Goal: Transaction & Acquisition: Purchase product/service

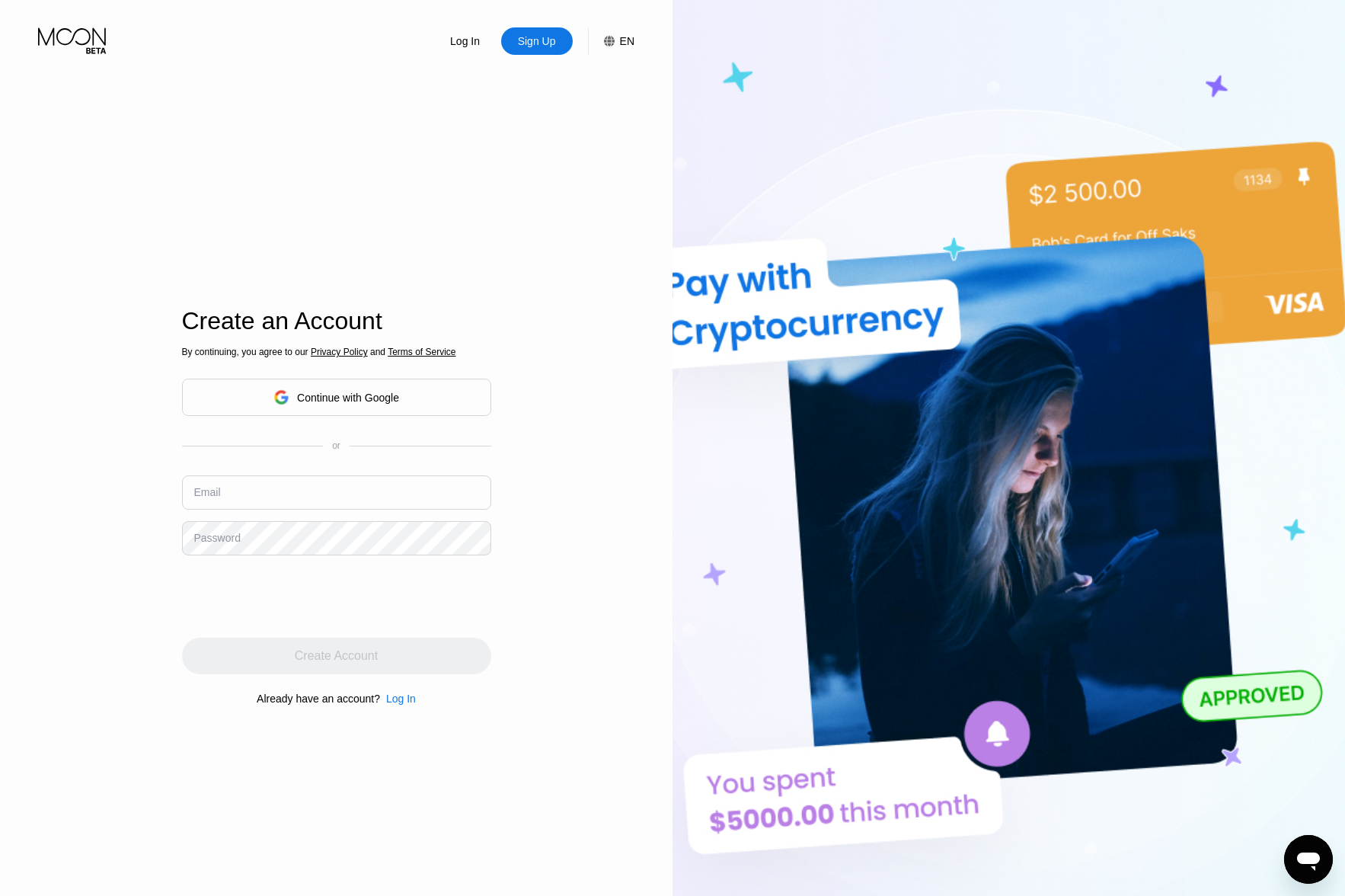
click at [264, 451] on div "or" at bounding box center [337, 446] width 310 height 11
click at [266, 487] on input "text" at bounding box center [337, 492] width 310 height 34
type input "a0001@mailbox.org"
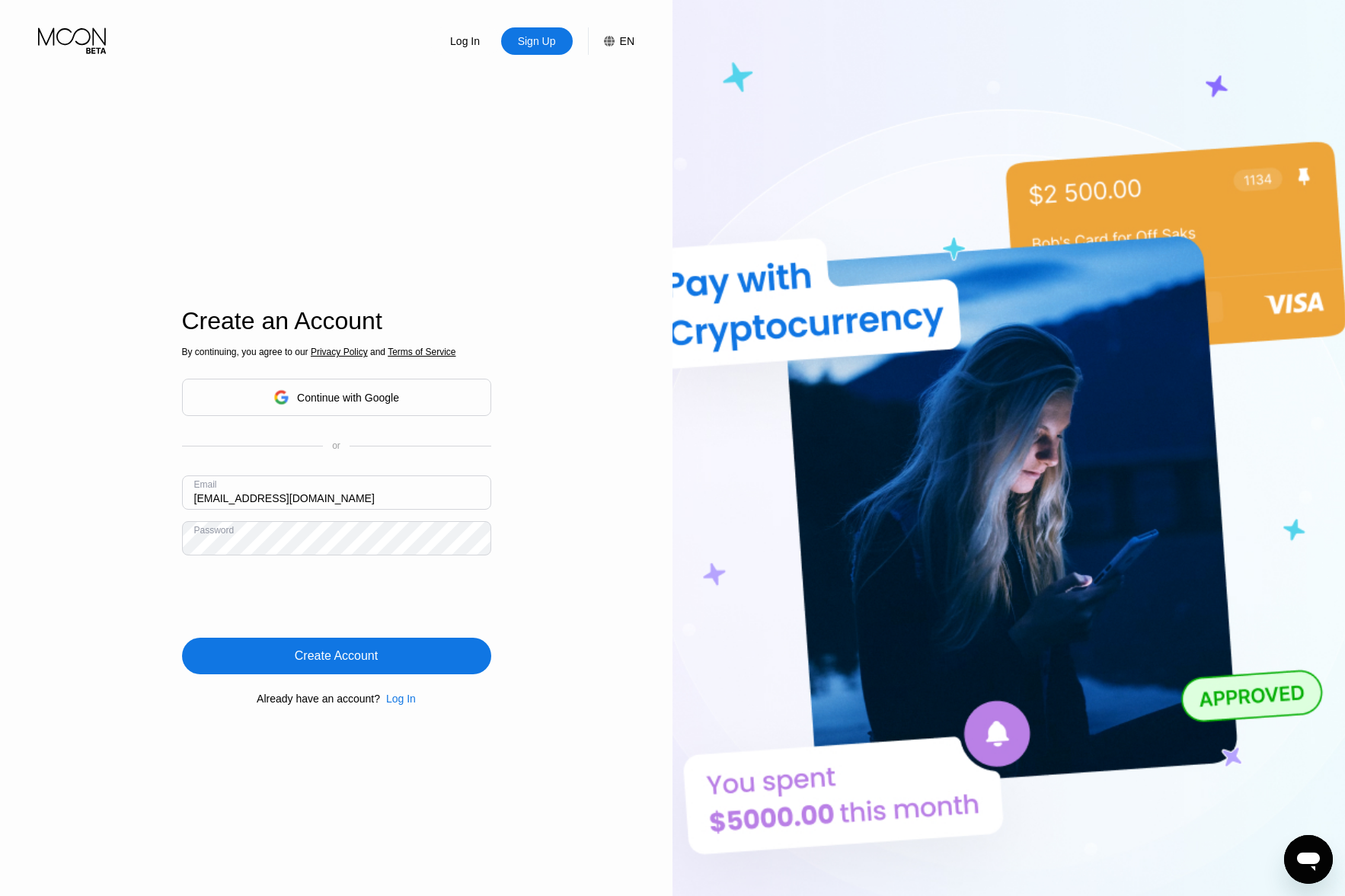
click at [357, 644] on div "Create Account" at bounding box center [337, 656] width 310 height 37
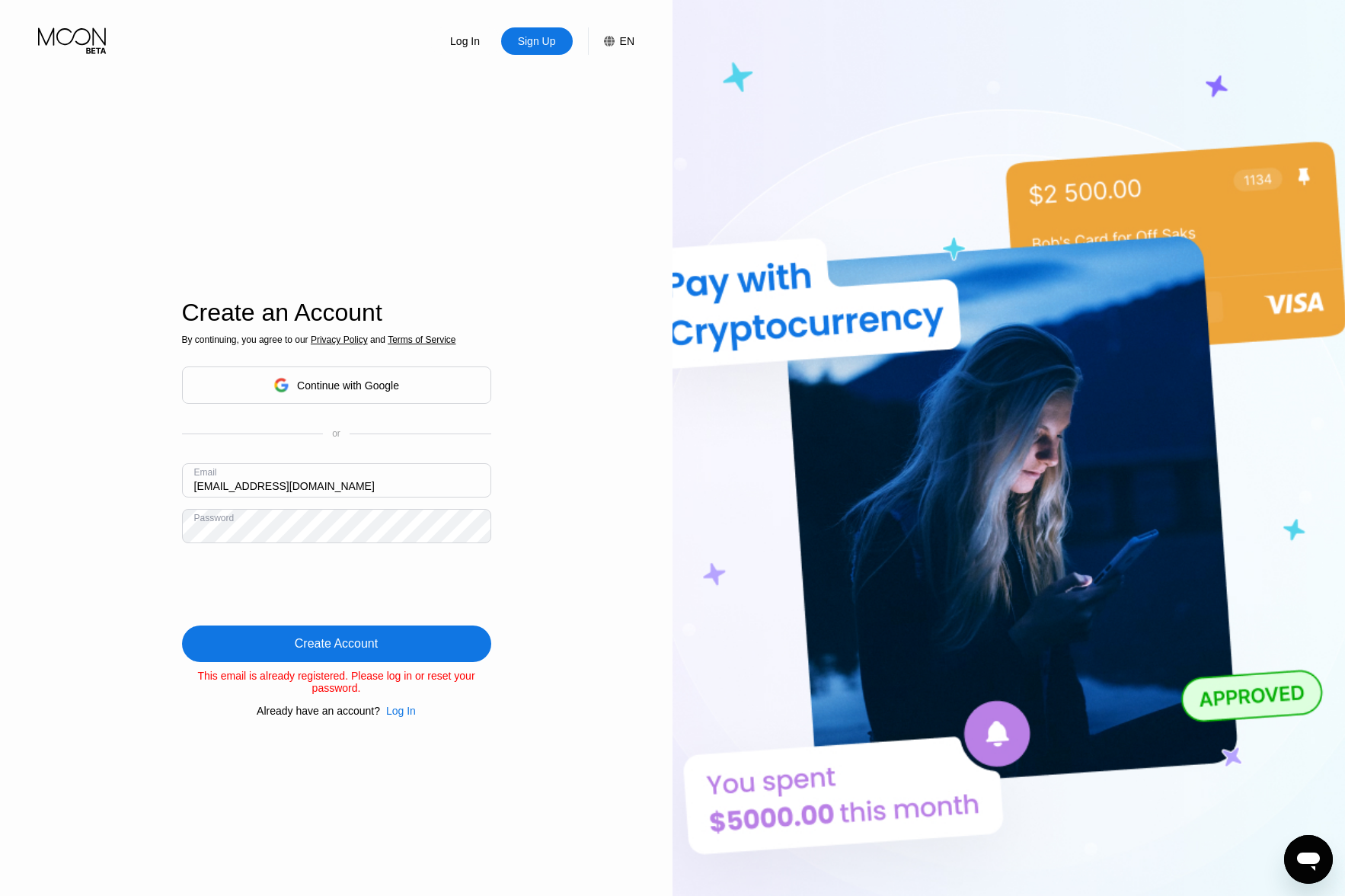
click at [421, 726] on div "Create an Account By continuing, you agree to our Privacy Policy and Terms of S…" at bounding box center [337, 508] width 310 height 986
click at [413, 726] on div "Create an Account By continuing, you agree to our Privacy Policy and Terms of S…" at bounding box center [337, 508] width 310 height 986
click at [398, 712] on div "Log In" at bounding box center [401, 710] width 29 height 12
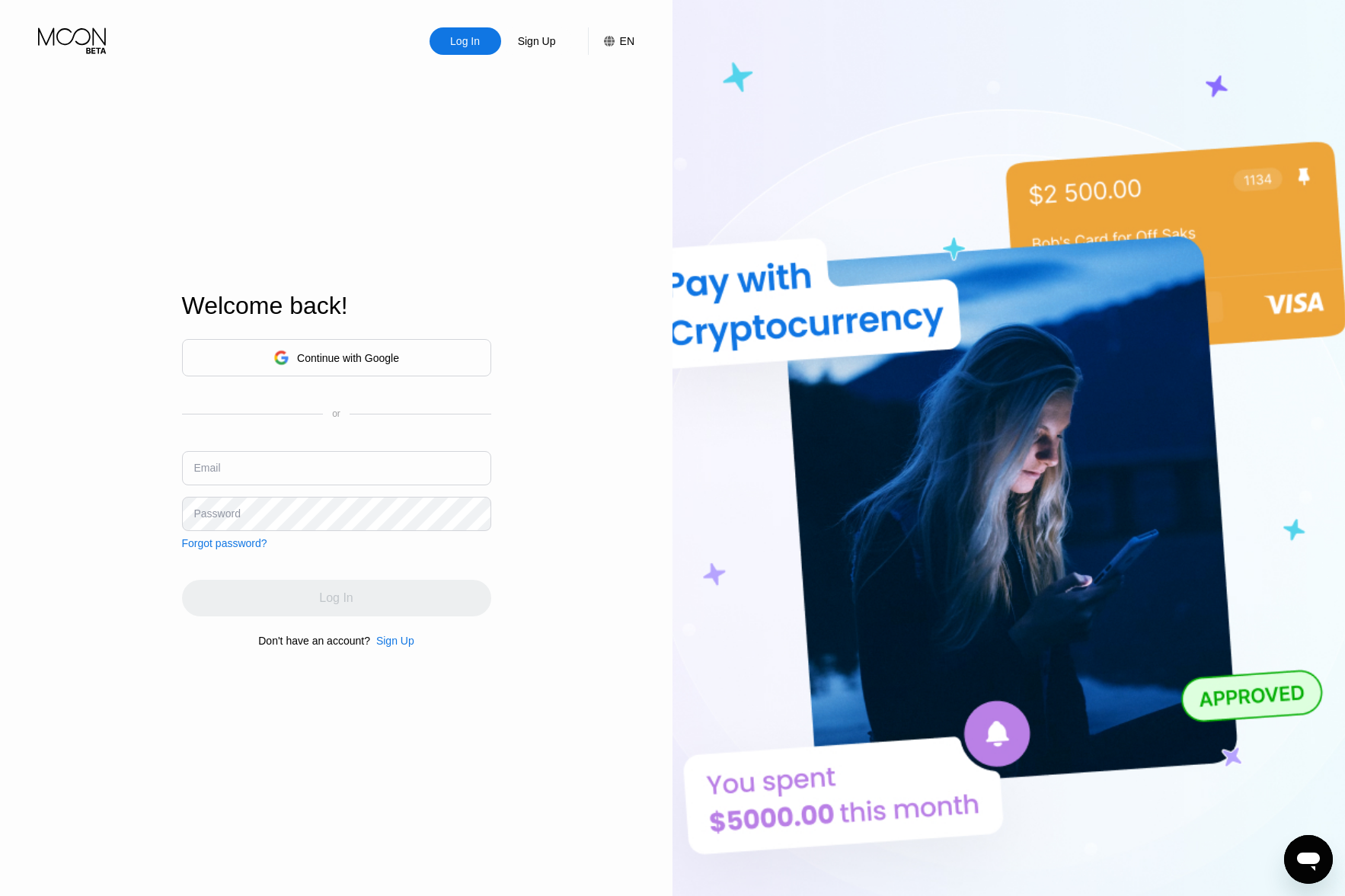
click at [305, 531] on div "Continue with Google or Email Password Forgot password?" at bounding box center [337, 443] width 310 height 210
click at [284, 463] on input "text" at bounding box center [337, 467] width 310 height 34
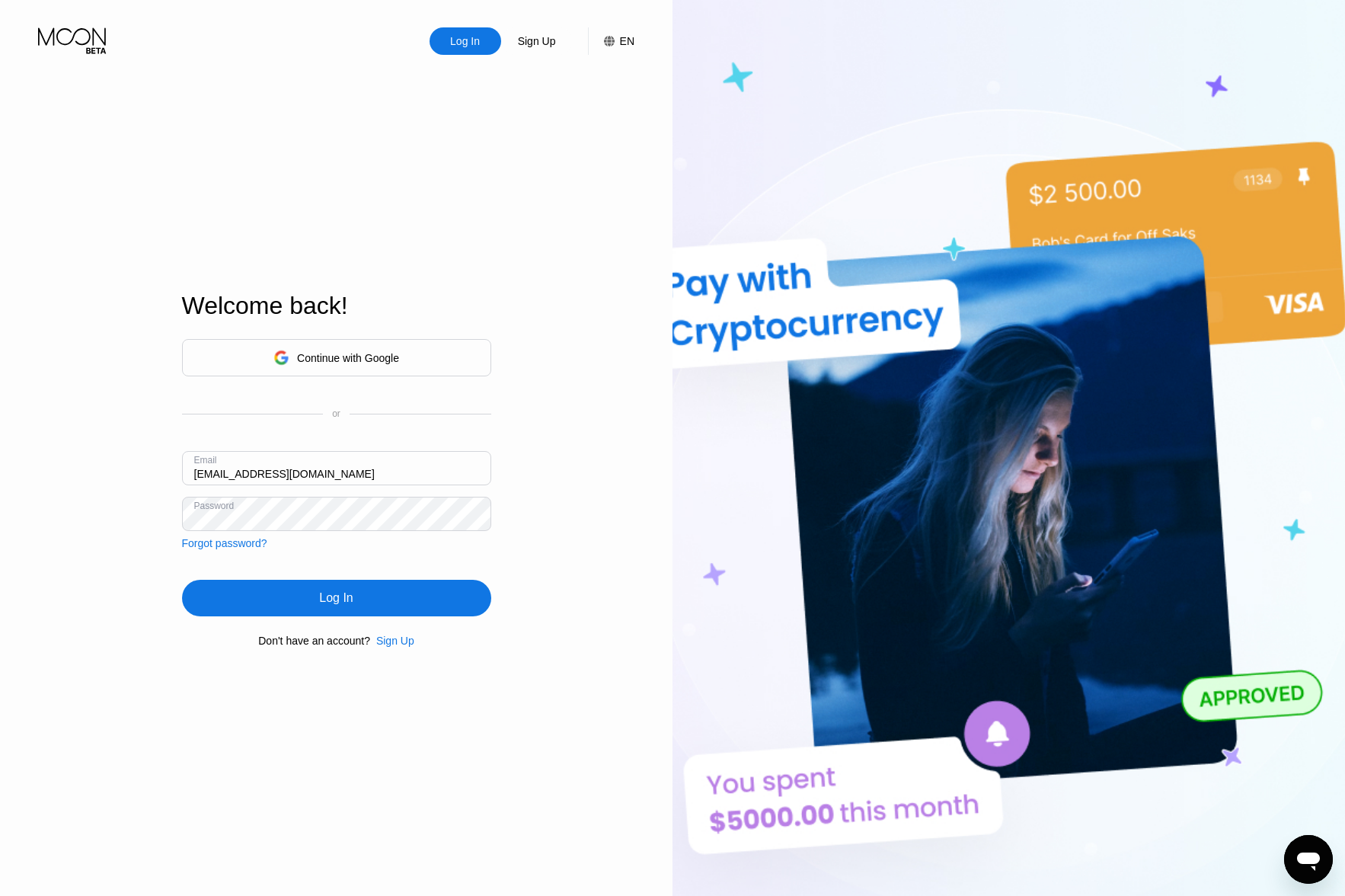
type input "a0001@mailbox.org"
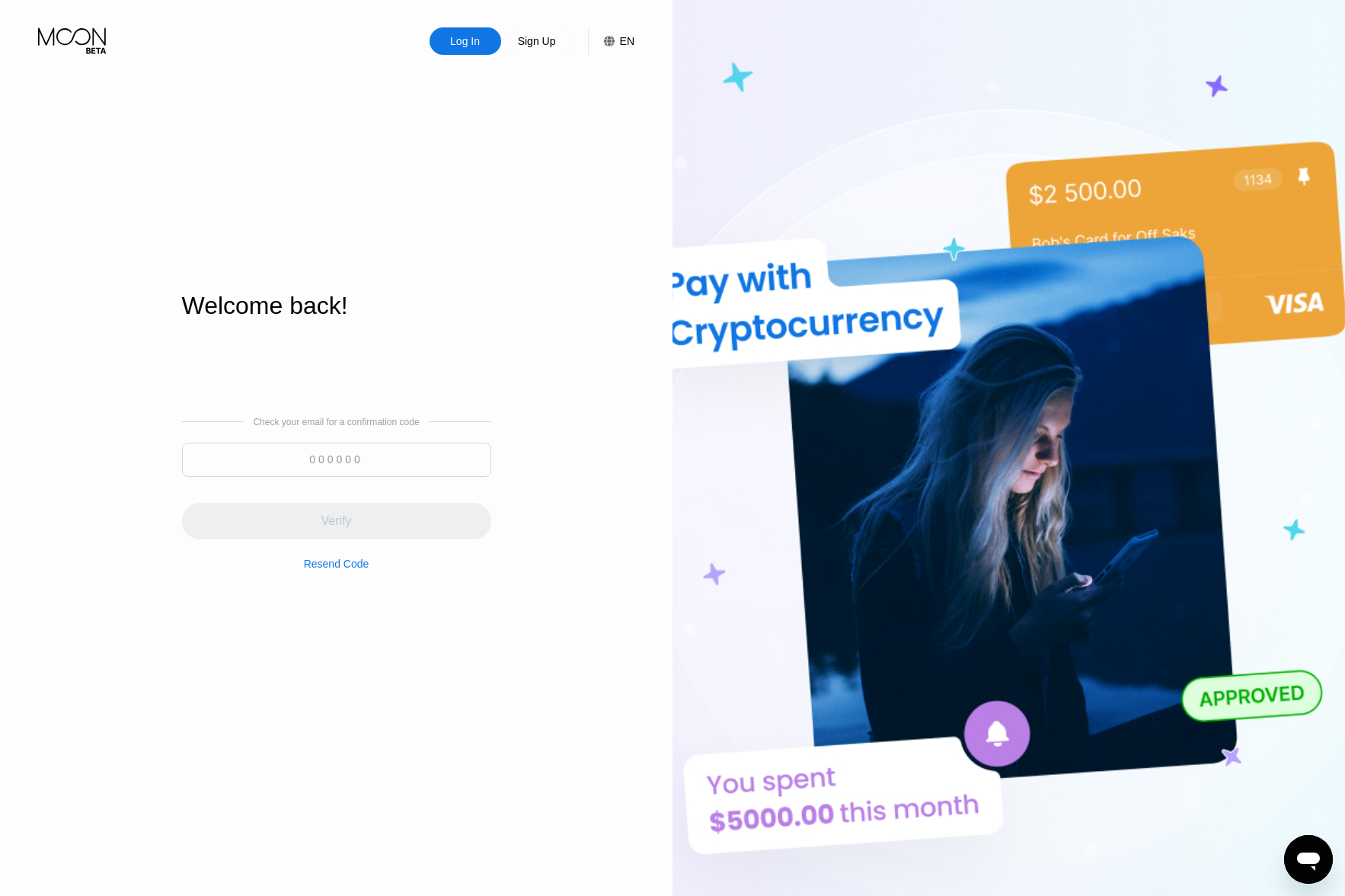
click at [364, 570] on div "Resend Code" at bounding box center [337, 563] width 66 height 12
click at [233, 92] on div "Welcome back! Check your email for a confirmation code Verify Resend Code" at bounding box center [337, 470] width 310 height 986
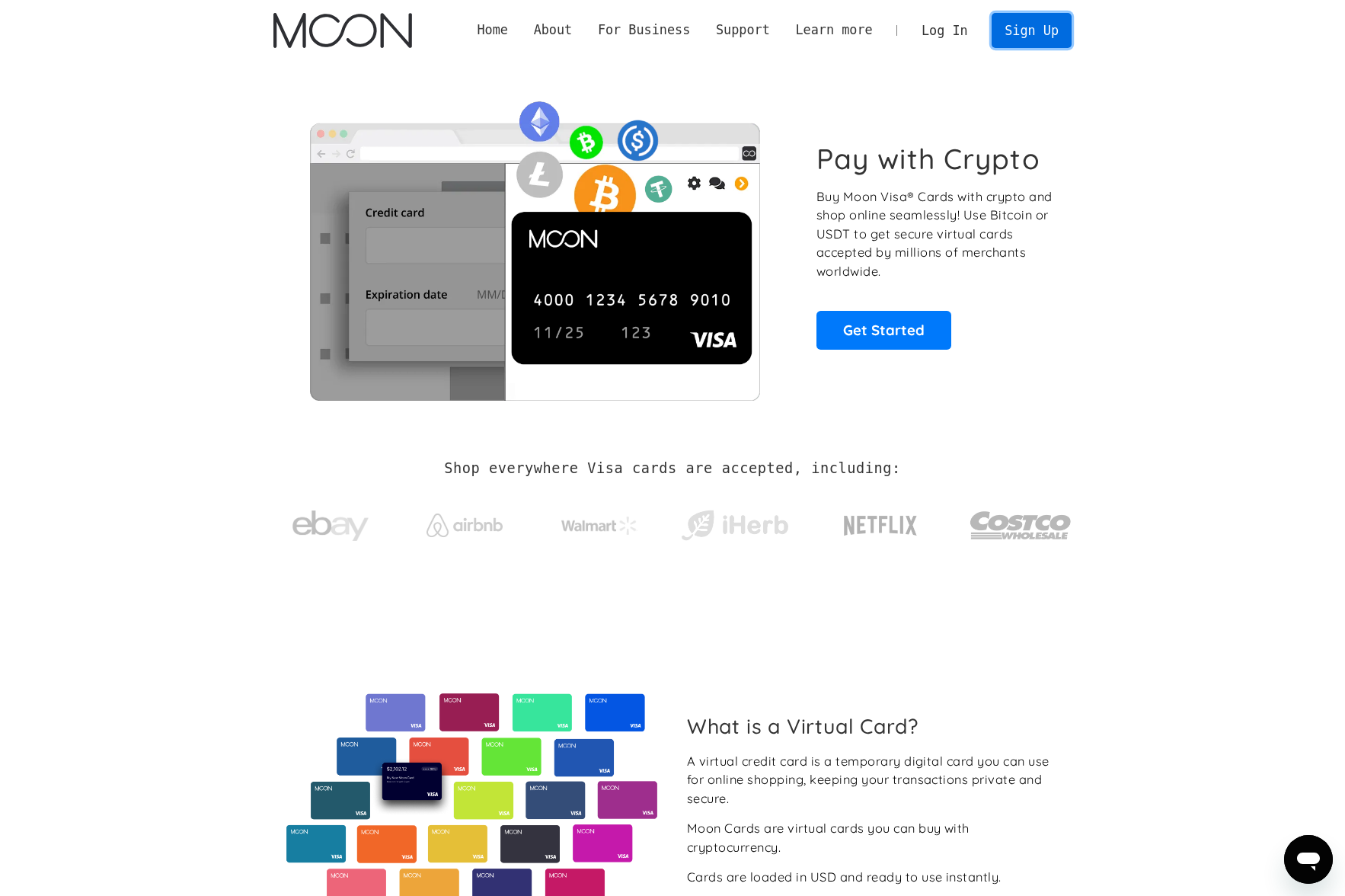
click at [1015, 34] on link "Sign Up" at bounding box center [1032, 29] width 79 height 34
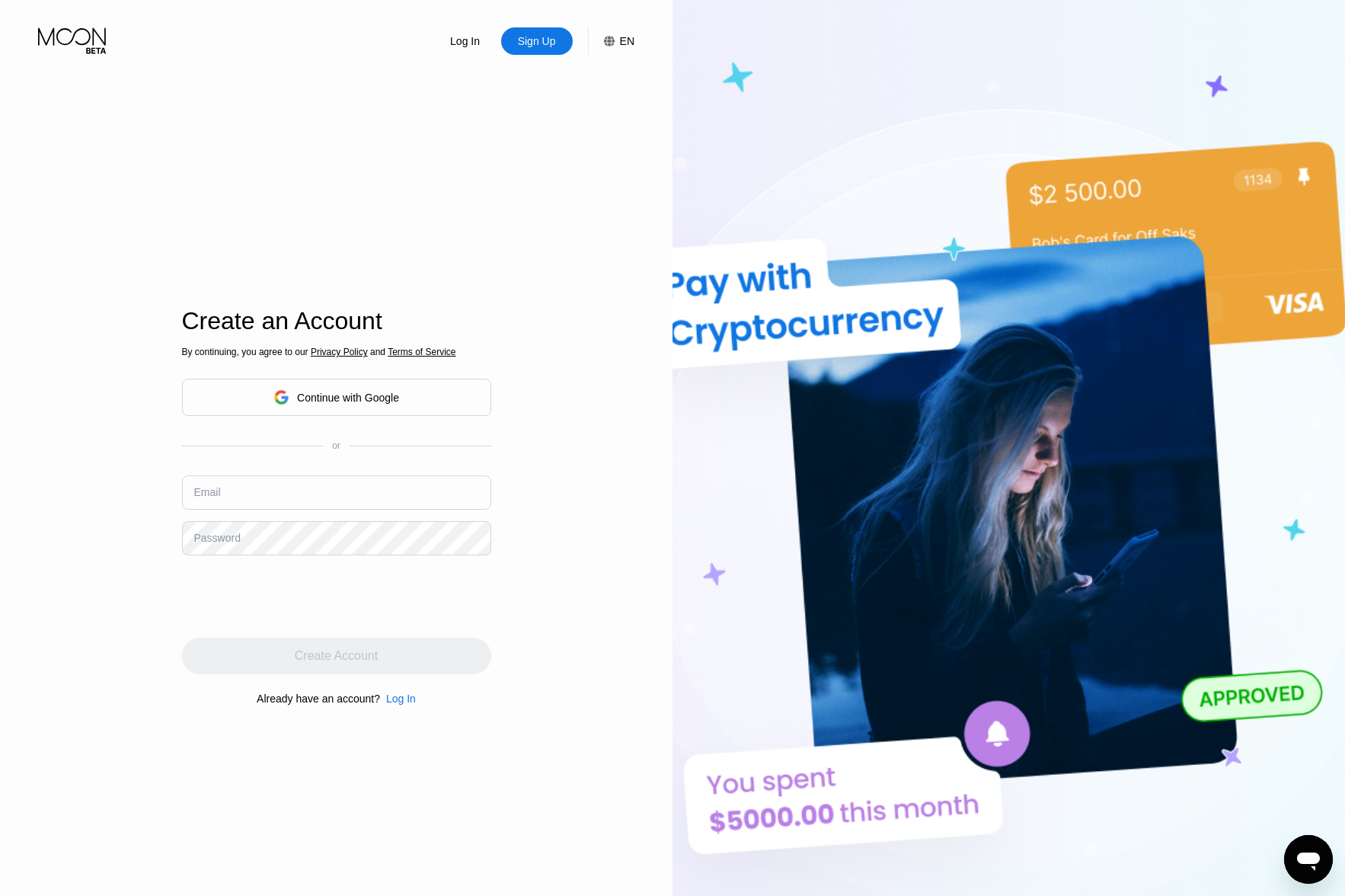
click at [259, 486] on input "text" at bounding box center [337, 492] width 310 height 34
paste input "[EMAIL_ADDRESS][DOMAIN_NAME]"
type input "[EMAIL_ADDRESS][DOMAIN_NAME]"
click at [111, 563] on div "Log In Sign Up EN Language Select an item Save Create an Account By continuing,…" at bounding box center [336, 493] width 672 height 986
click at [209, 558] on div "By continuing, you agree to our Privacy Policy and Terms of Service Continue wi…" at bounding box center [337, 526] width 310 height 366
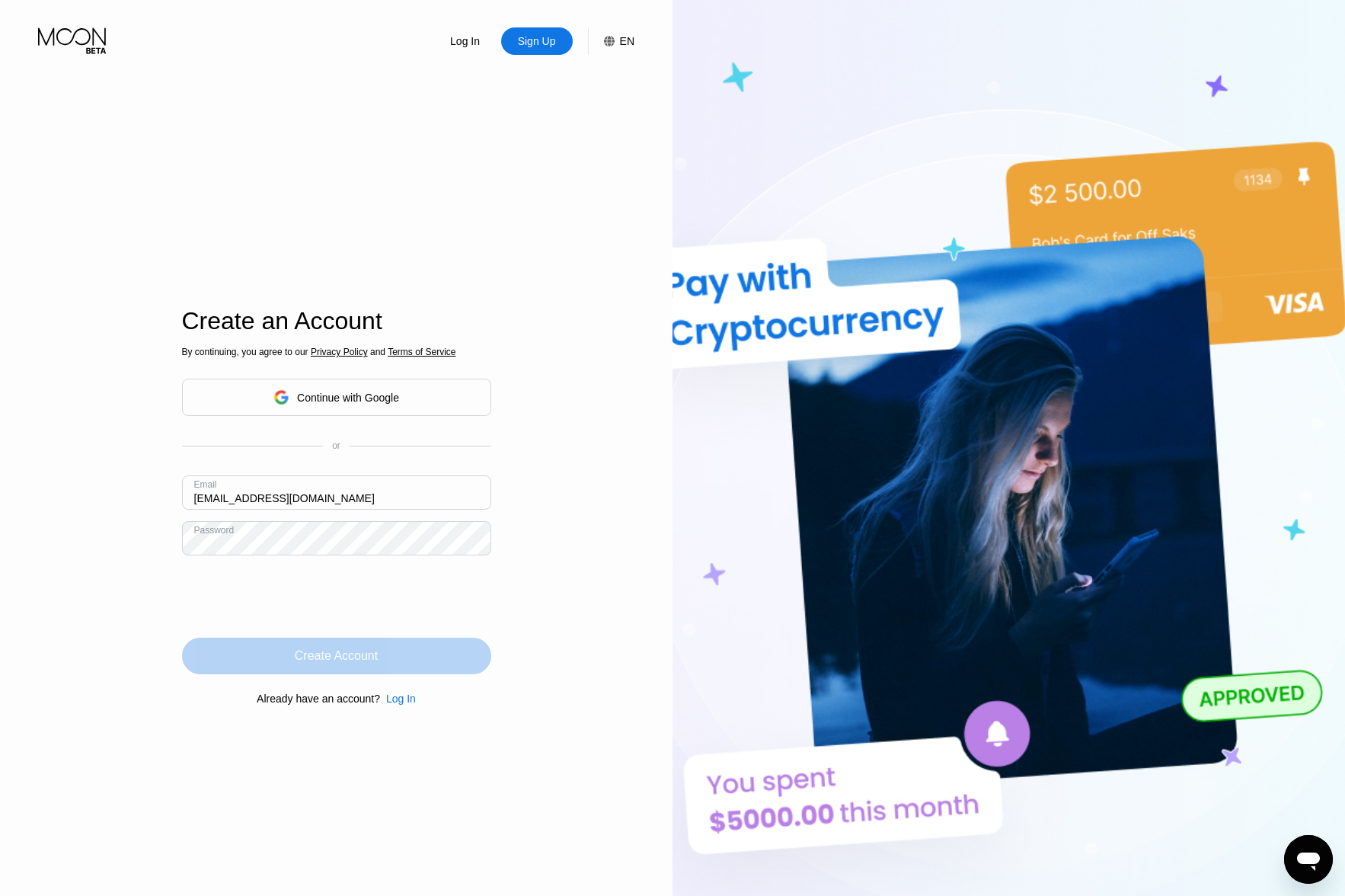
click at [377, 663] on div "Create Account" at bounding box center [336, 656] width 83 height 16
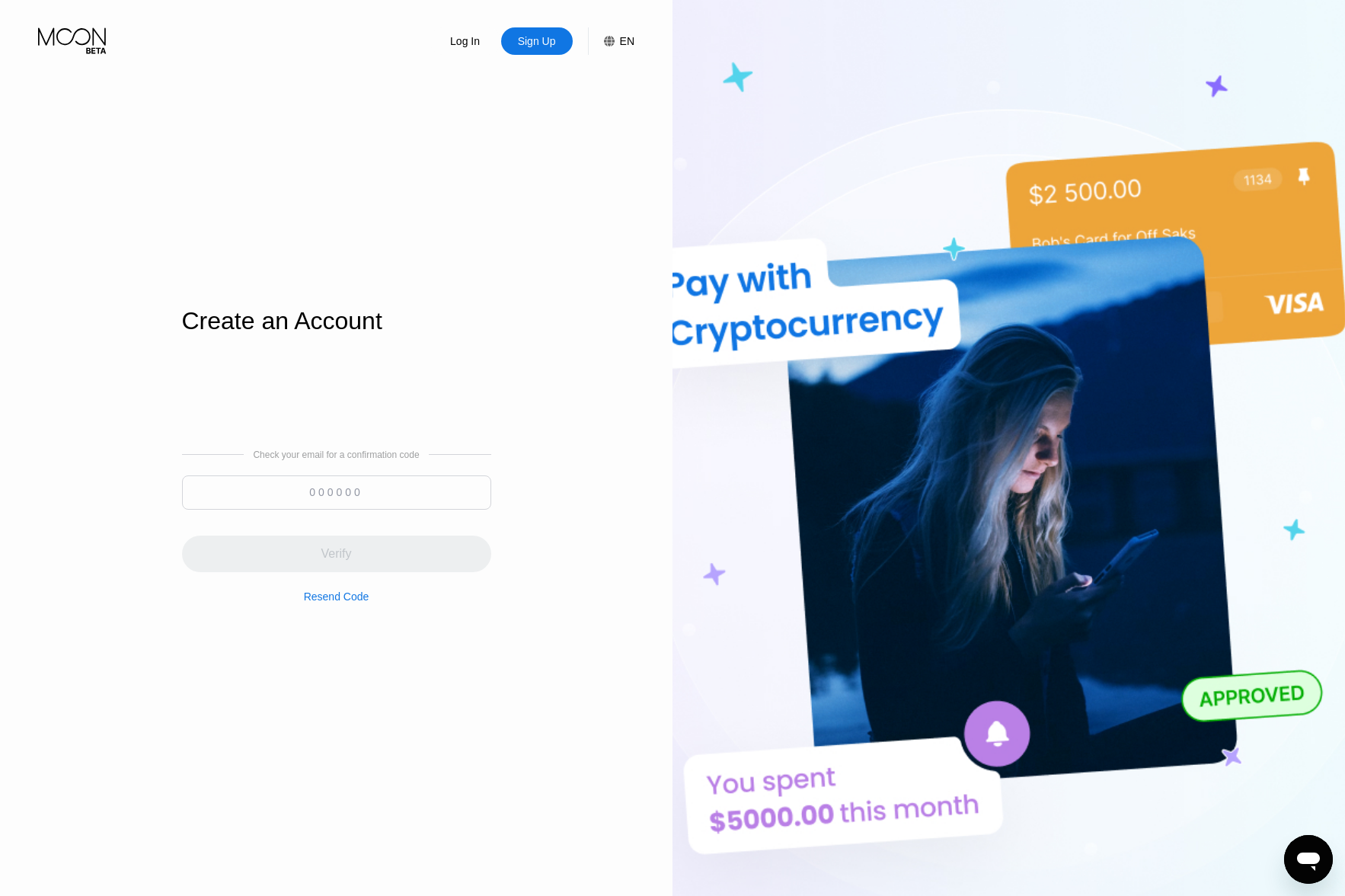
click at [432, 502] on input at bounding box center [337, 492] width 310 height 34
paste input "994451"
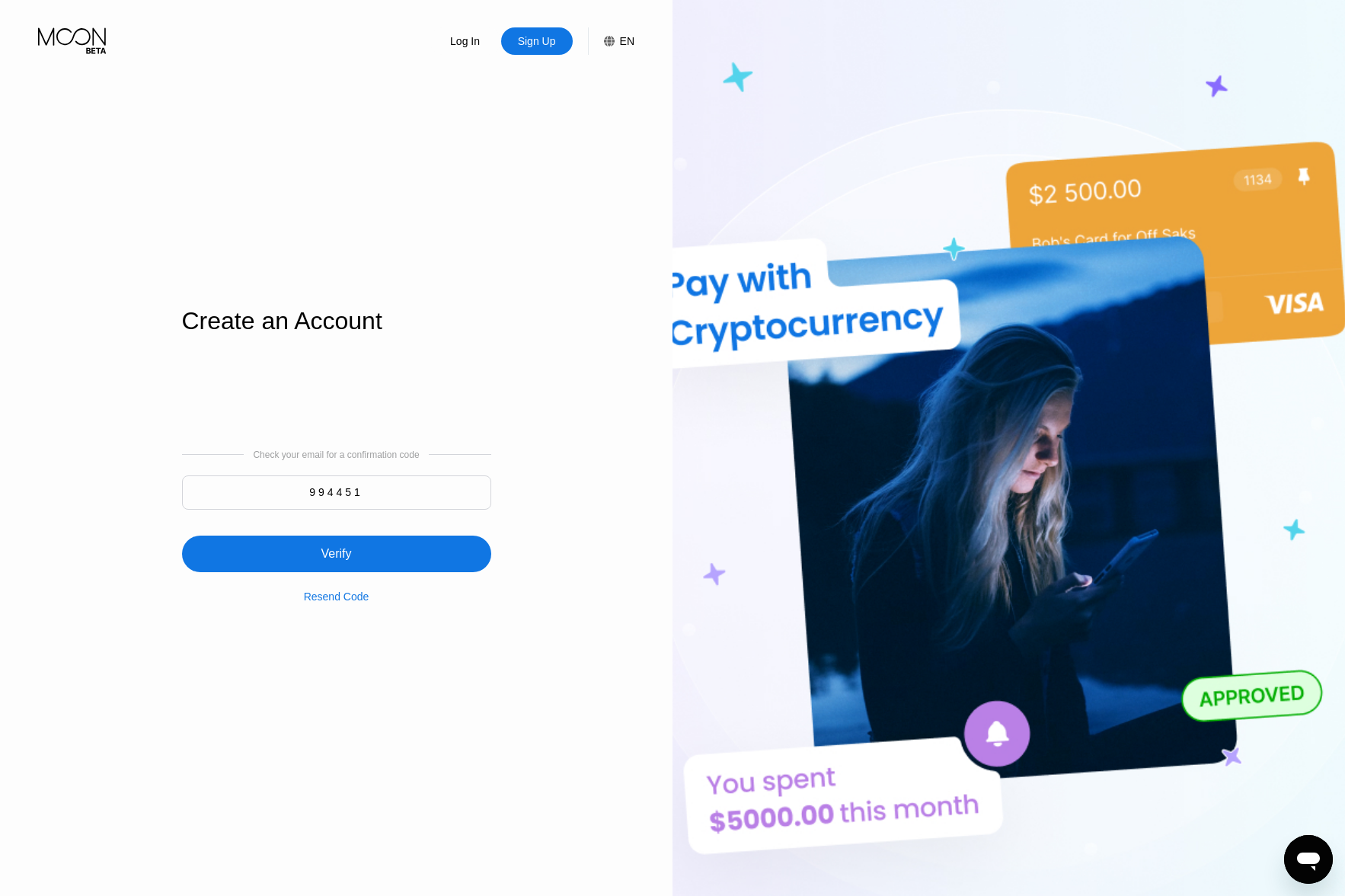
type input "994451"
click at [399, 541] on div "Verify" at bounding box center [337, 553] width 310 height 37
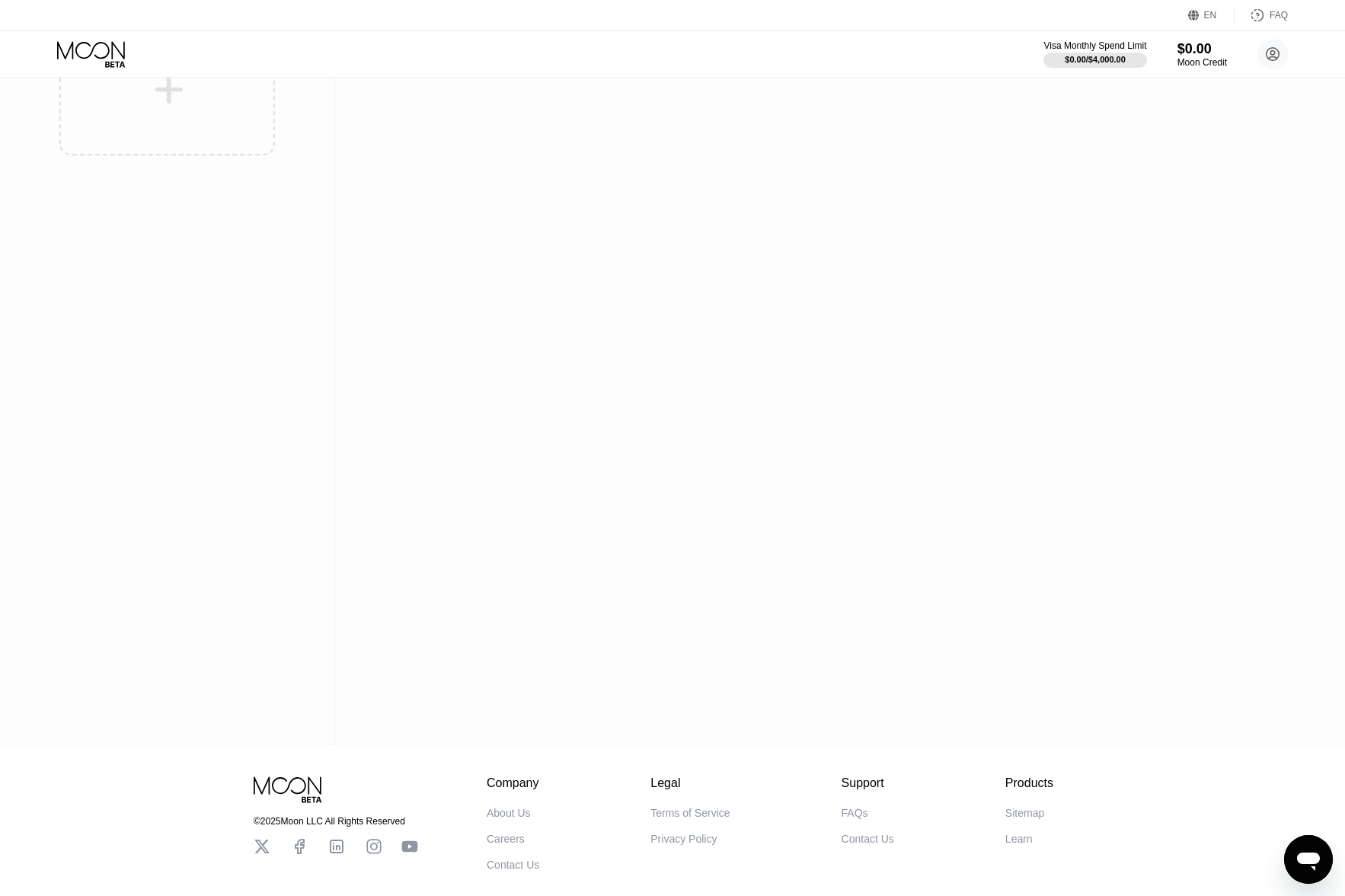
scroll to position [152, 0]
click at [805, 526] on div "Activity Export Transaction Detail Card or Product Detail Date & Time Amount Yo…" at bounding box center [823, 334] width 976 height 818
click at [1170, 38] on div "Visa Monthly Spend Limit $0.00 / $4,000.00 $0.00 Moon Credit 099238190@proton.m…" at bounding box center [1165, 53] width 245 height 30
click at [1188, 56] on div "$0.00" at bounding box center [1203, 48] width 51 height 16
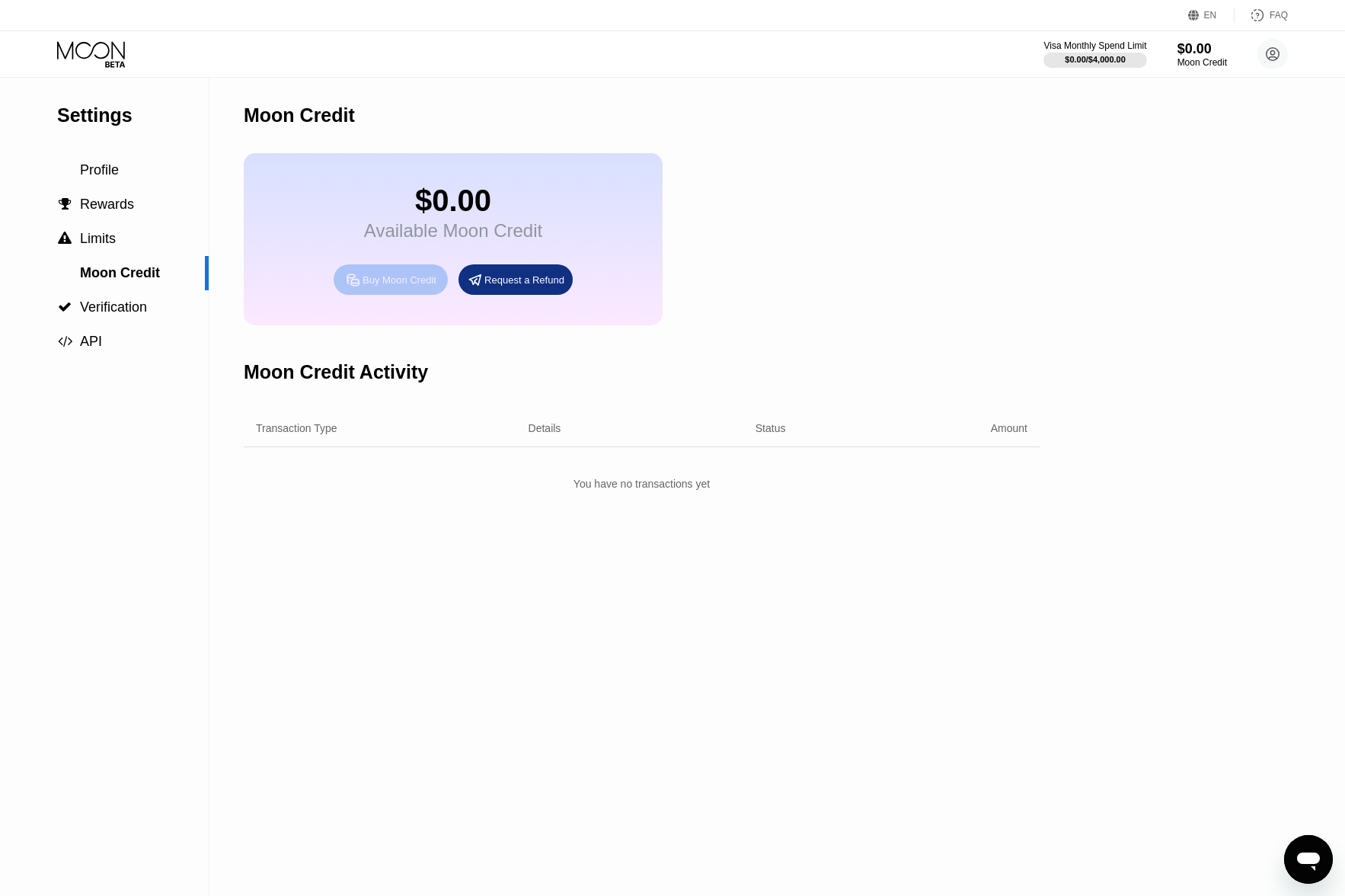
click at [418, 295] on div "Buy Moon Credit" at bounding box center [390, 279] width 115 height 30
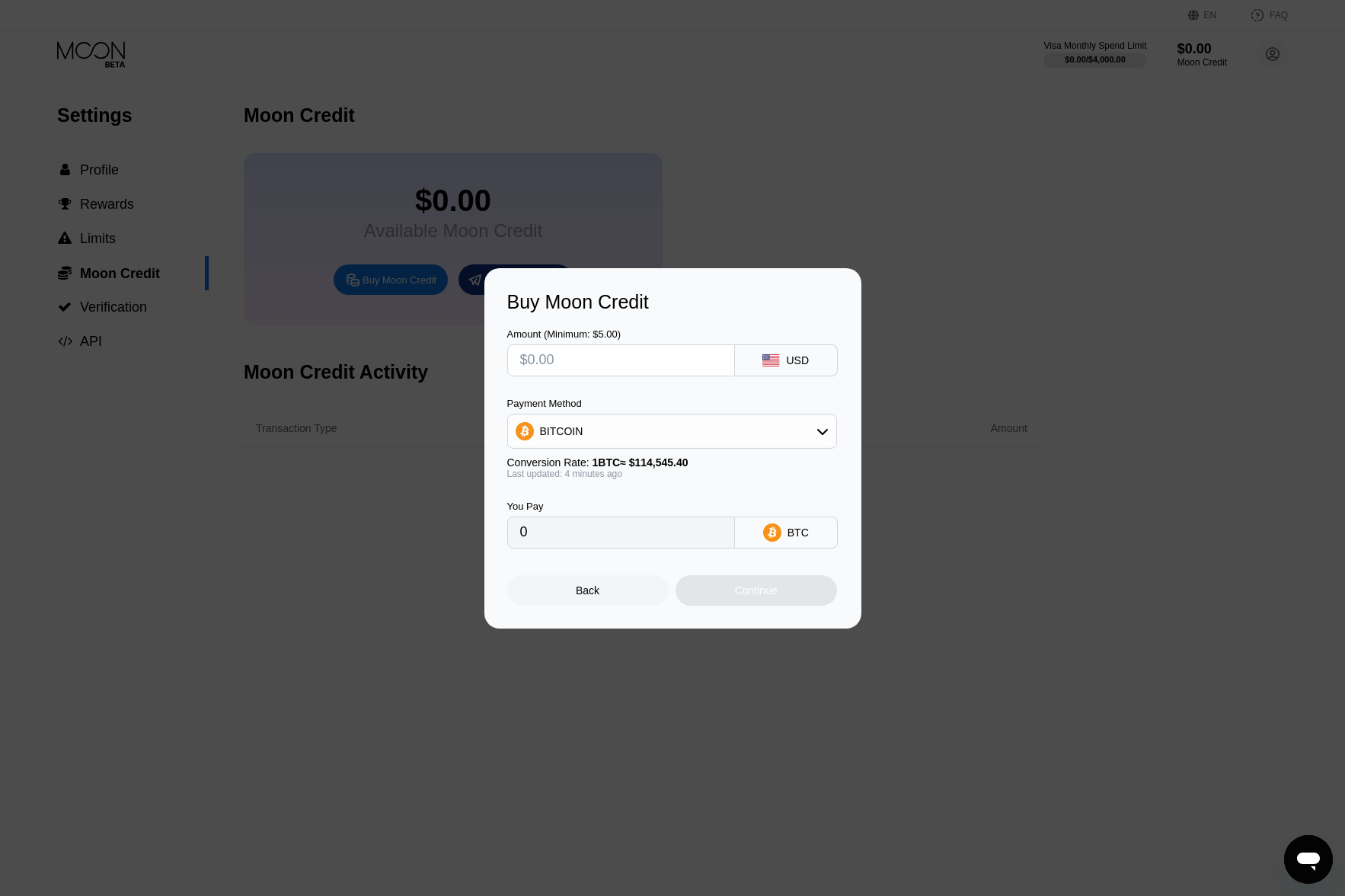
click at [638, 373] on input "text" at bounding box center [621, 360] width 202 height 30
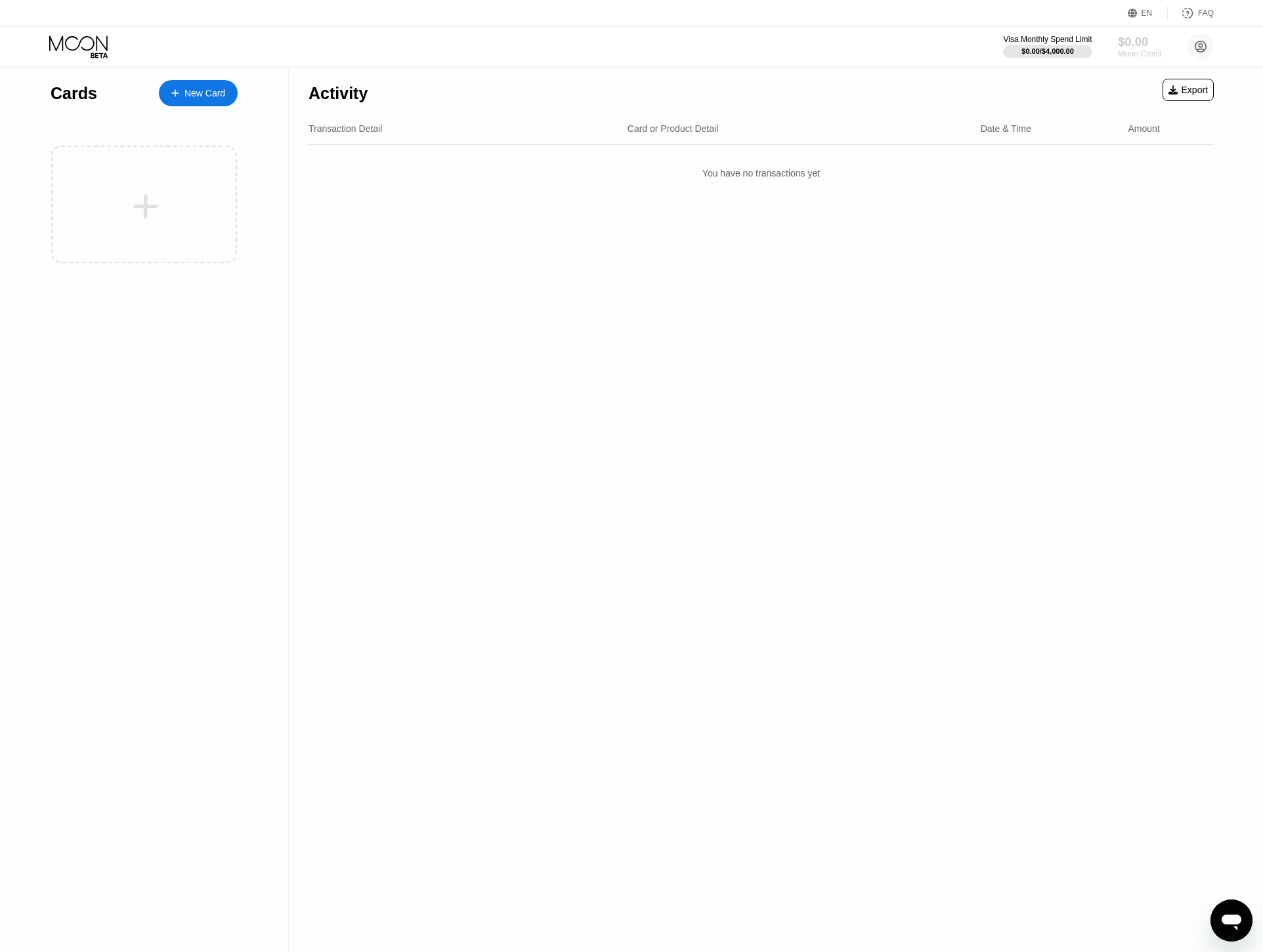
click at [1128, 52] on div "Moon Credit" at bounding box center [1140, 54] width 44 height 9
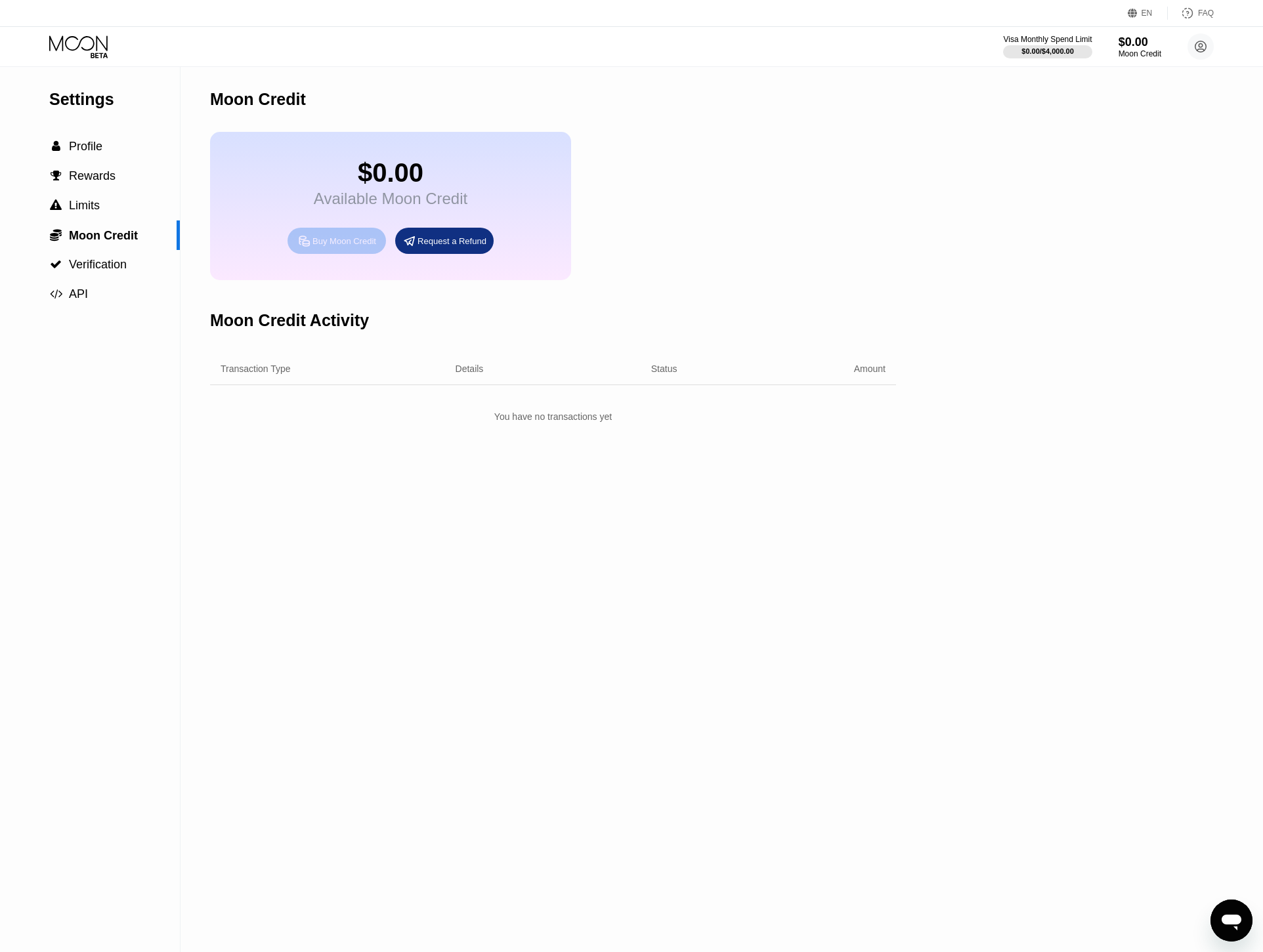
click at [376, 247] on div "Buy Moon Credit" at bounding box center [344, 241] width 64 height 11
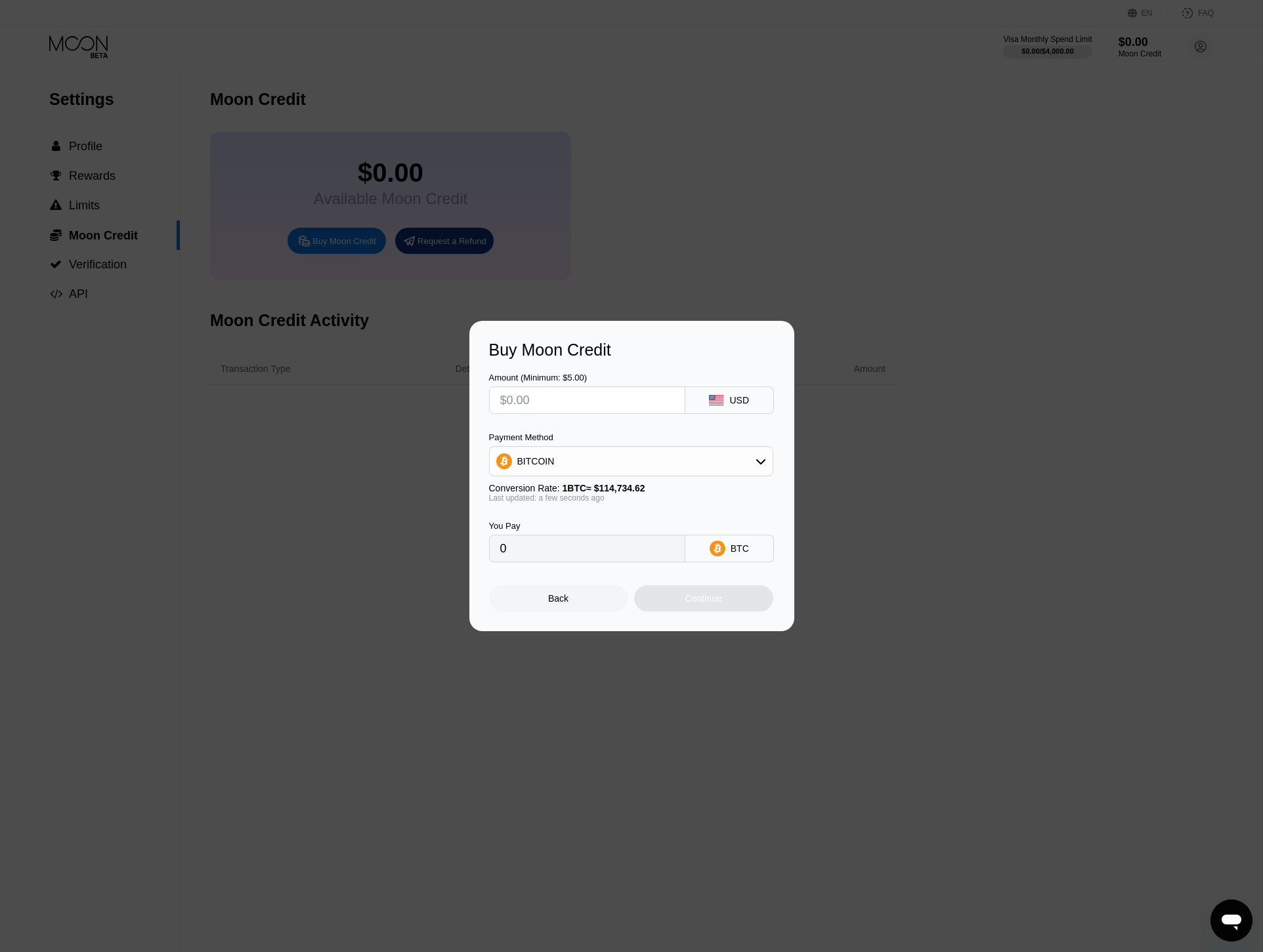
click at [535, 452] on div "BITCOIN" at bounding box center [631, 461] width 283 height 26
click at [575, 530] on span "USDT on TRON" at bounding box center [553, 526] width 66 height 10
type input "0.00"
click at [576, 389] on input "text" at bounding box center [587, 400] width 174 height 26
type input "$1"
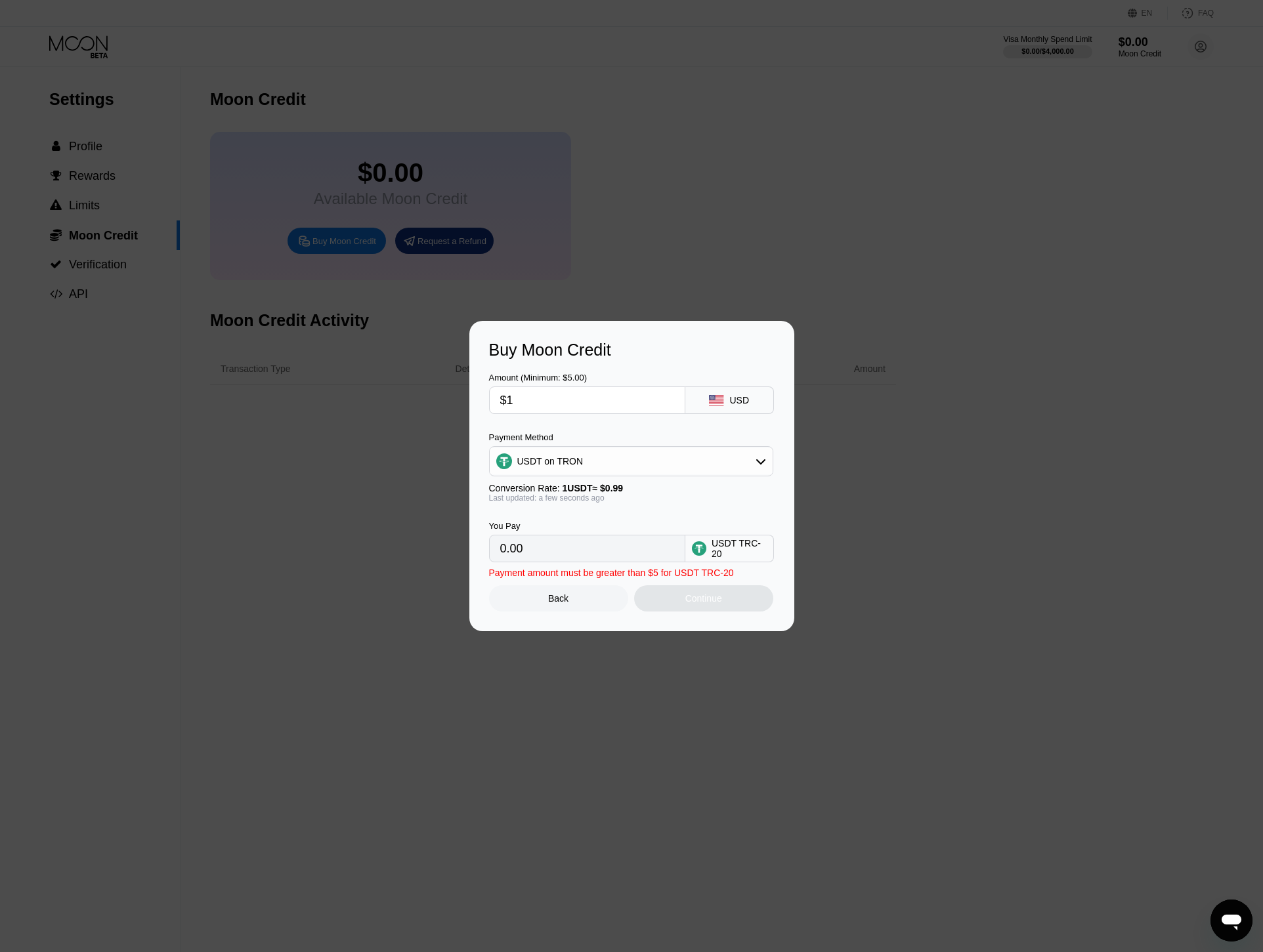
type input "1.01"
type input "$16"
type input "16.16"
type input "$160"
type input "161.62"
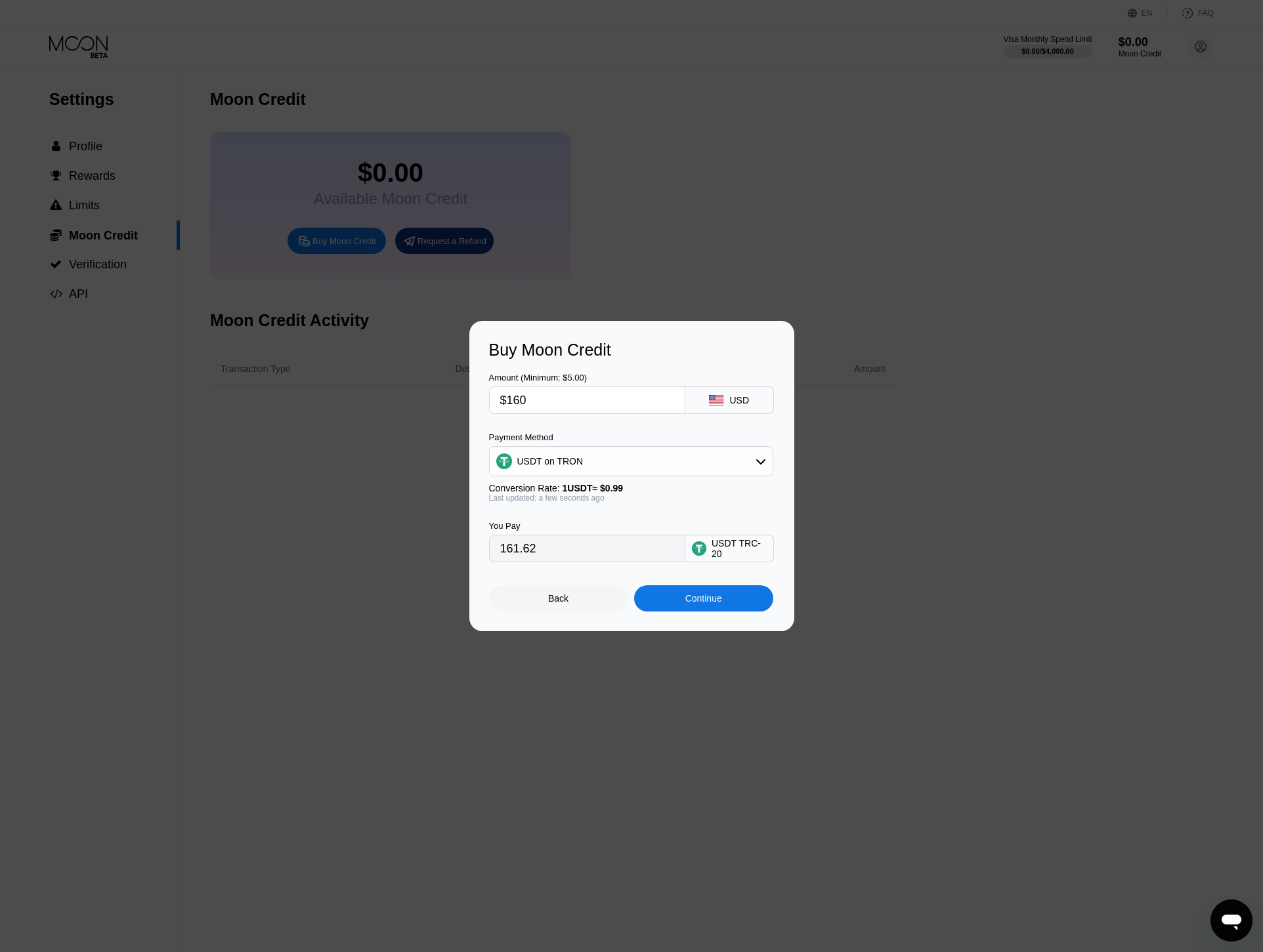
type input "$160"
click at [680, 600] on div "Continue" at bounding box center [703, 598] width 139 height 26
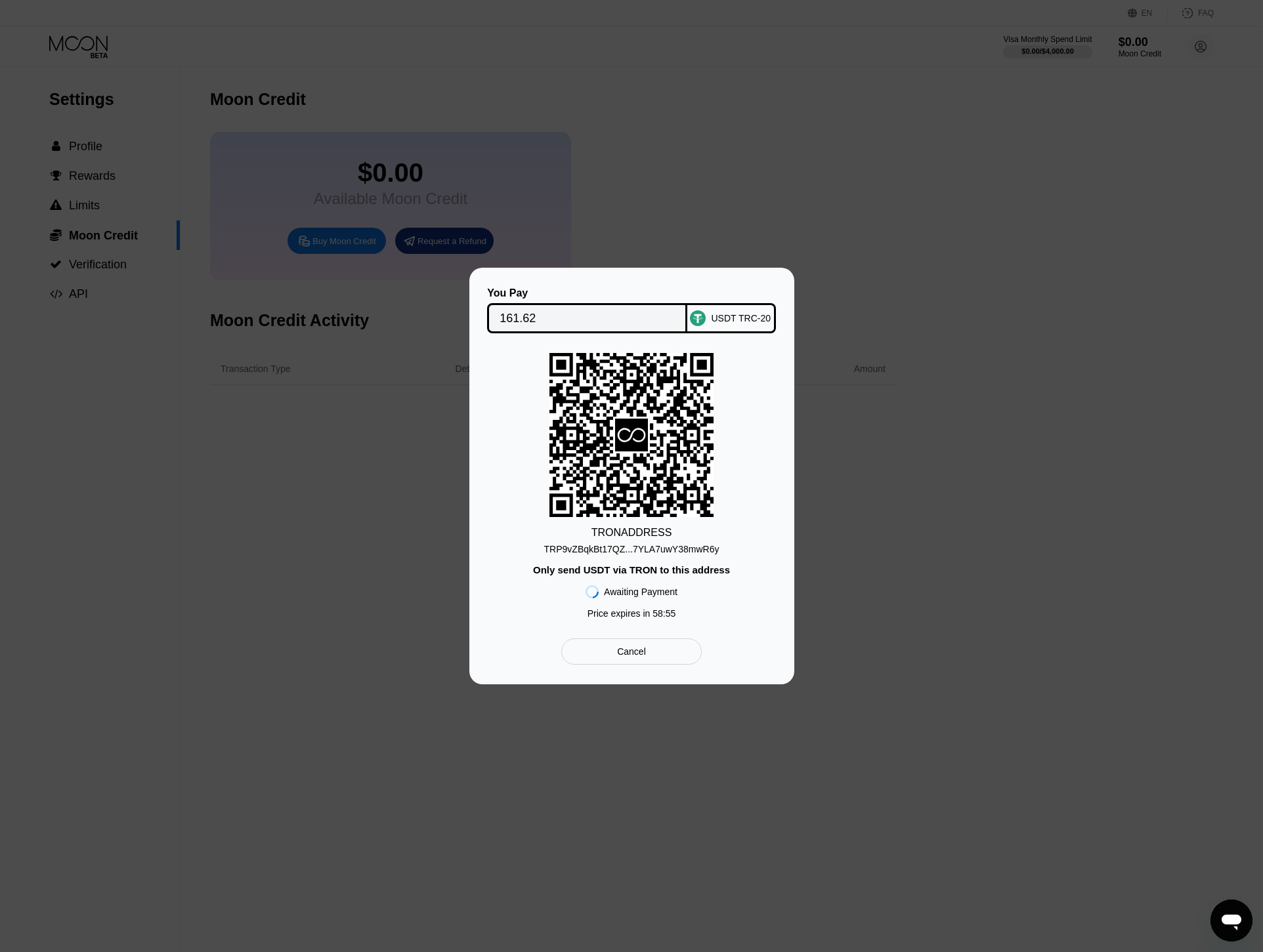
click at [625, 551] on div "TRP9vZBqkBt17QZ...7YLA7uwY38mwR6y" at bounding box center [632, 549] width 175 height 10
click at [670, 657] on div "Cancel" at bounding box center [631, 651] width 140 height 26
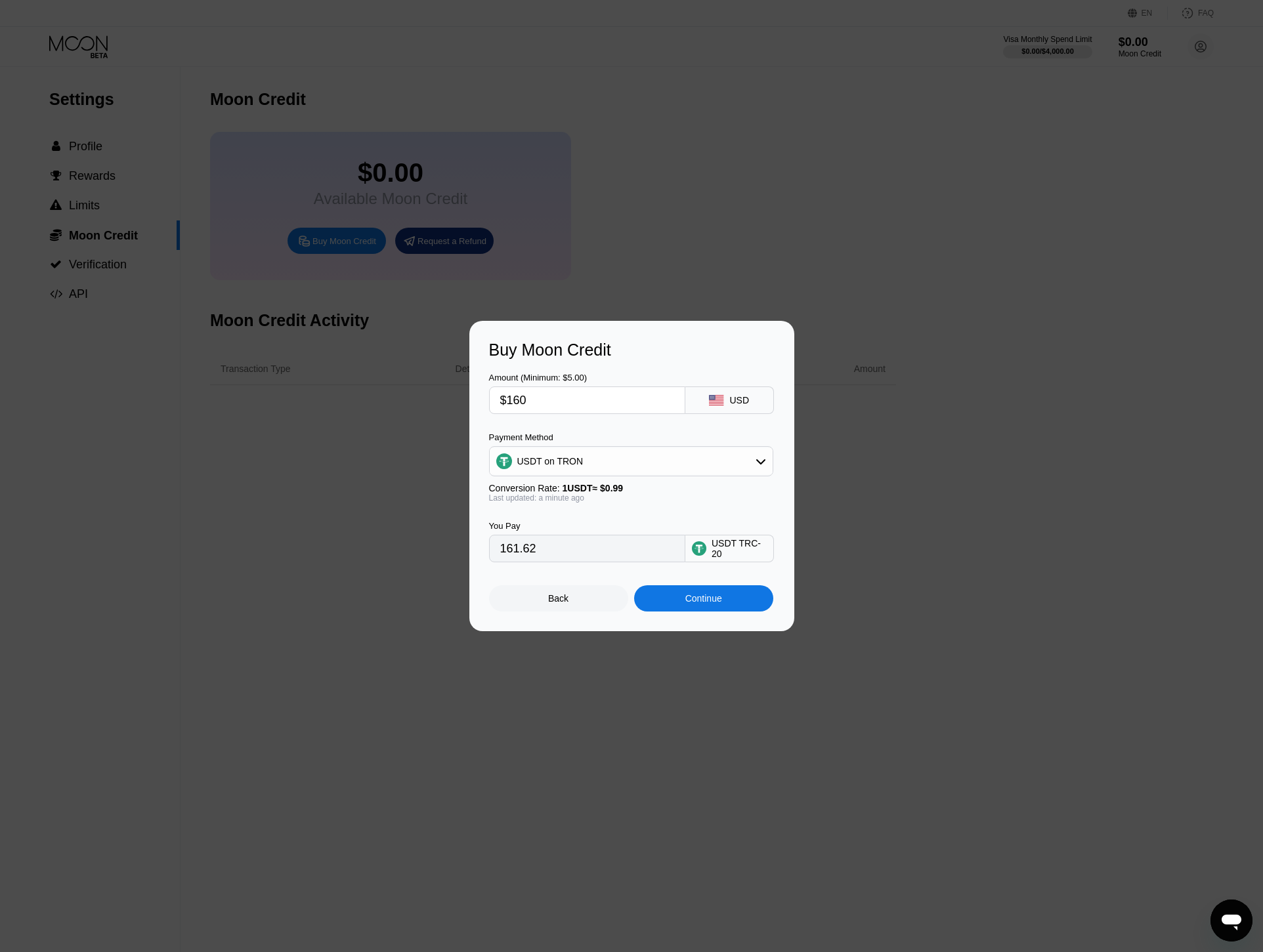
drag, startPoint x: 534, startPoint y: 396, endPoint x: 487, endPoint y: 399, distance: 47.1
click at [487, 399] on div "Buy Moon Credit Amount (Minimum: $5.00) $160 USD Payment Method USDT on TRON Co…" at bounding box center [632, 476] width 325 height 310
type input "$1"
type input "1.01"
type input "$17"
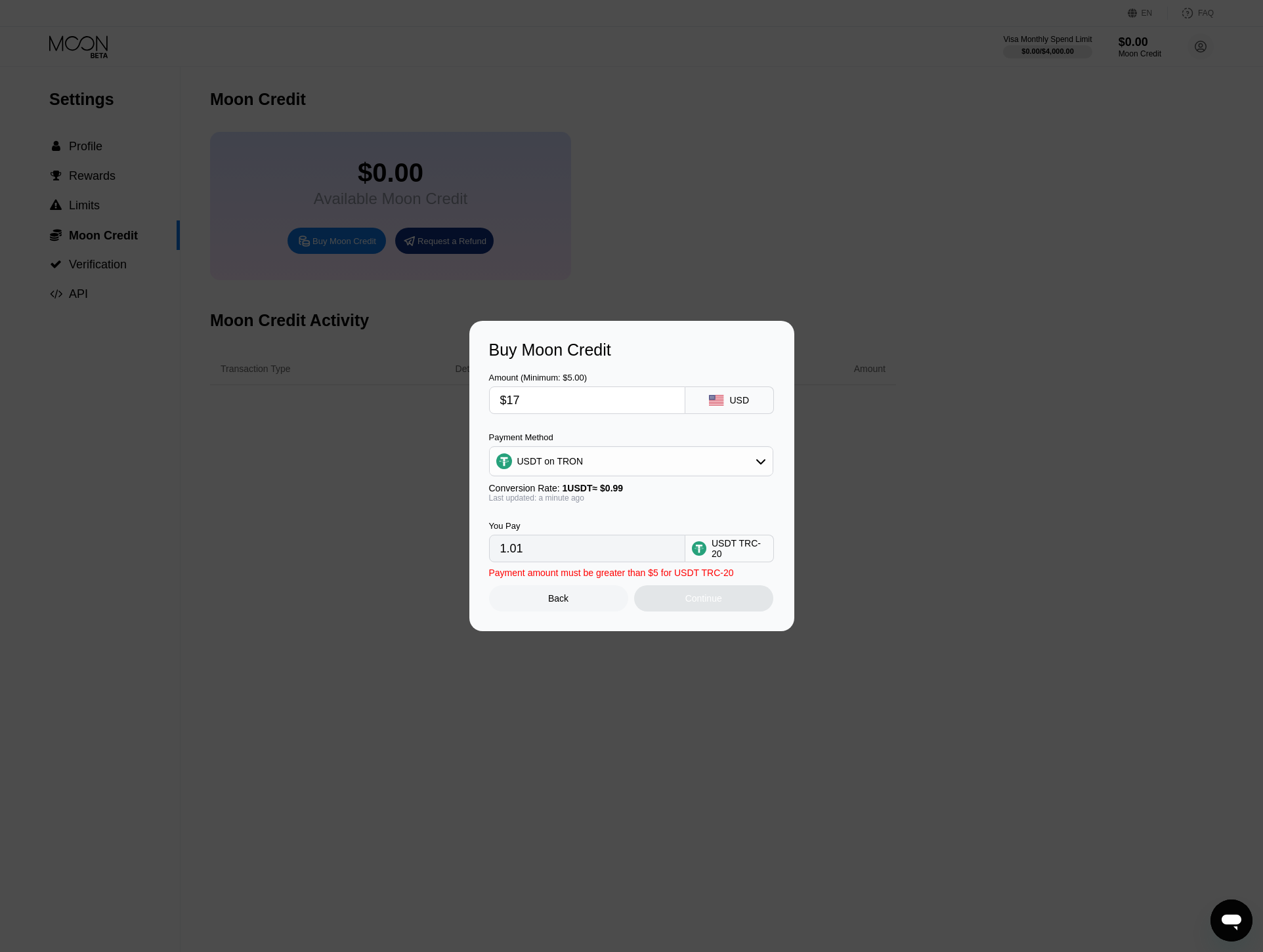
type input "17.17"
type input "$174"
type input "175.76"
type input "$174"
click at [624, 437] on div "Payment Method" at bounding box center [631, 437] width 284 height 9
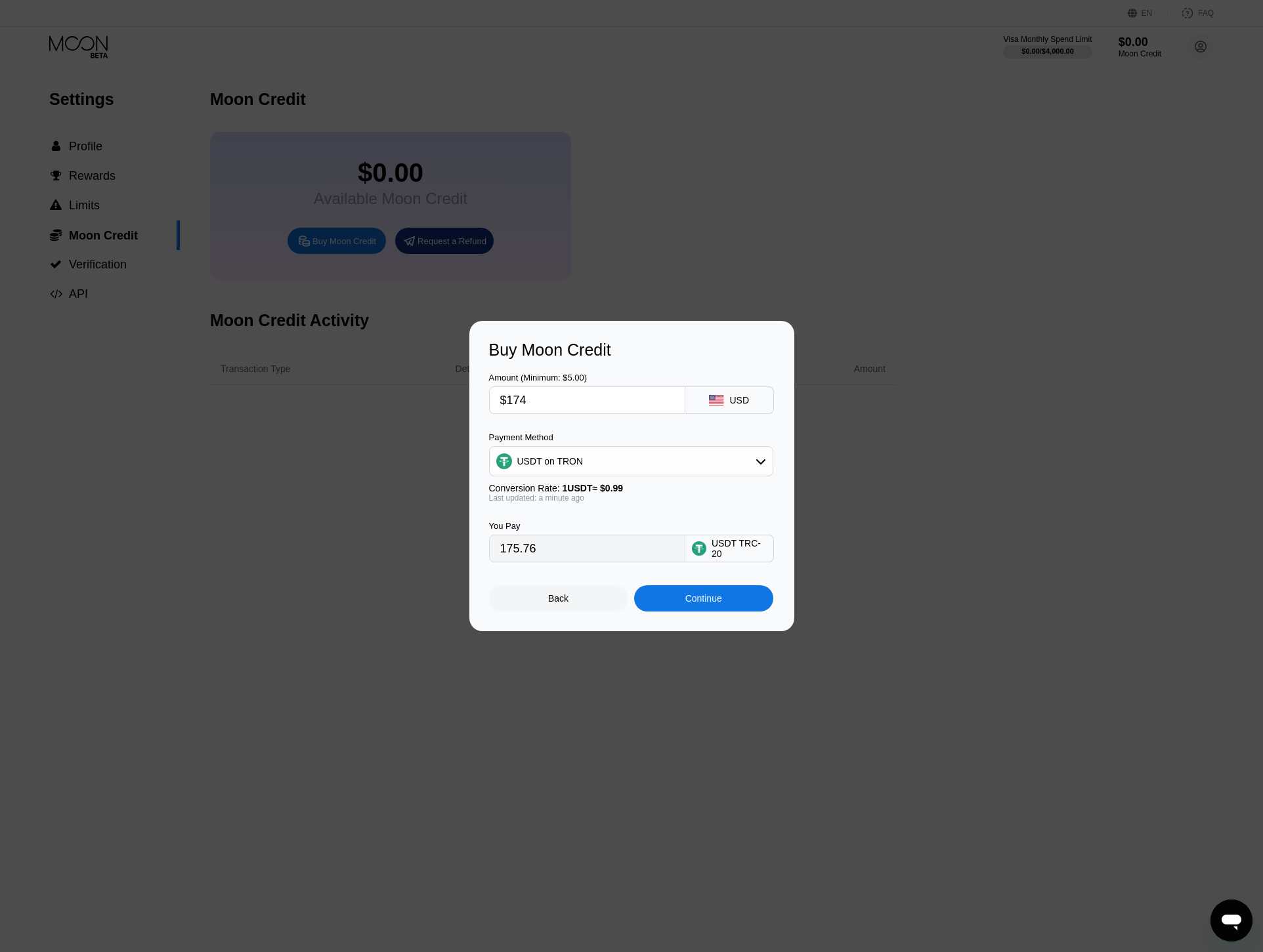
click at [710, 610] on div "Continue" at bounding box center [703, 598] width 139 height 26
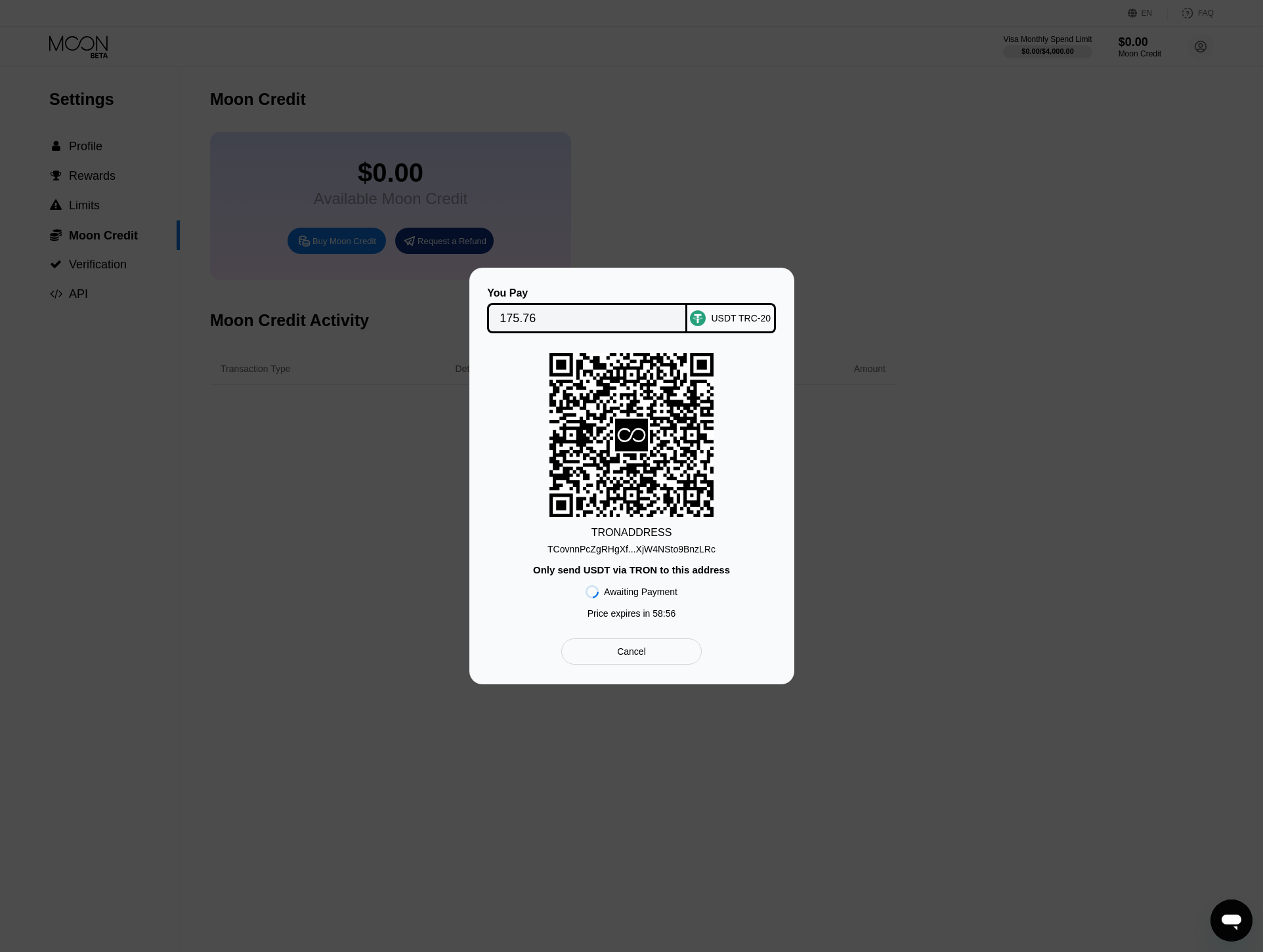
click at [679, 553] on div "TCovnnPcZgRHgXf...XjW4NSto9BnzLRc" at bounding box center [631, 549] width 168 height 10
click at [672, 657] on div "Cancel" at bounding box center [631, 651] width 140 height 26
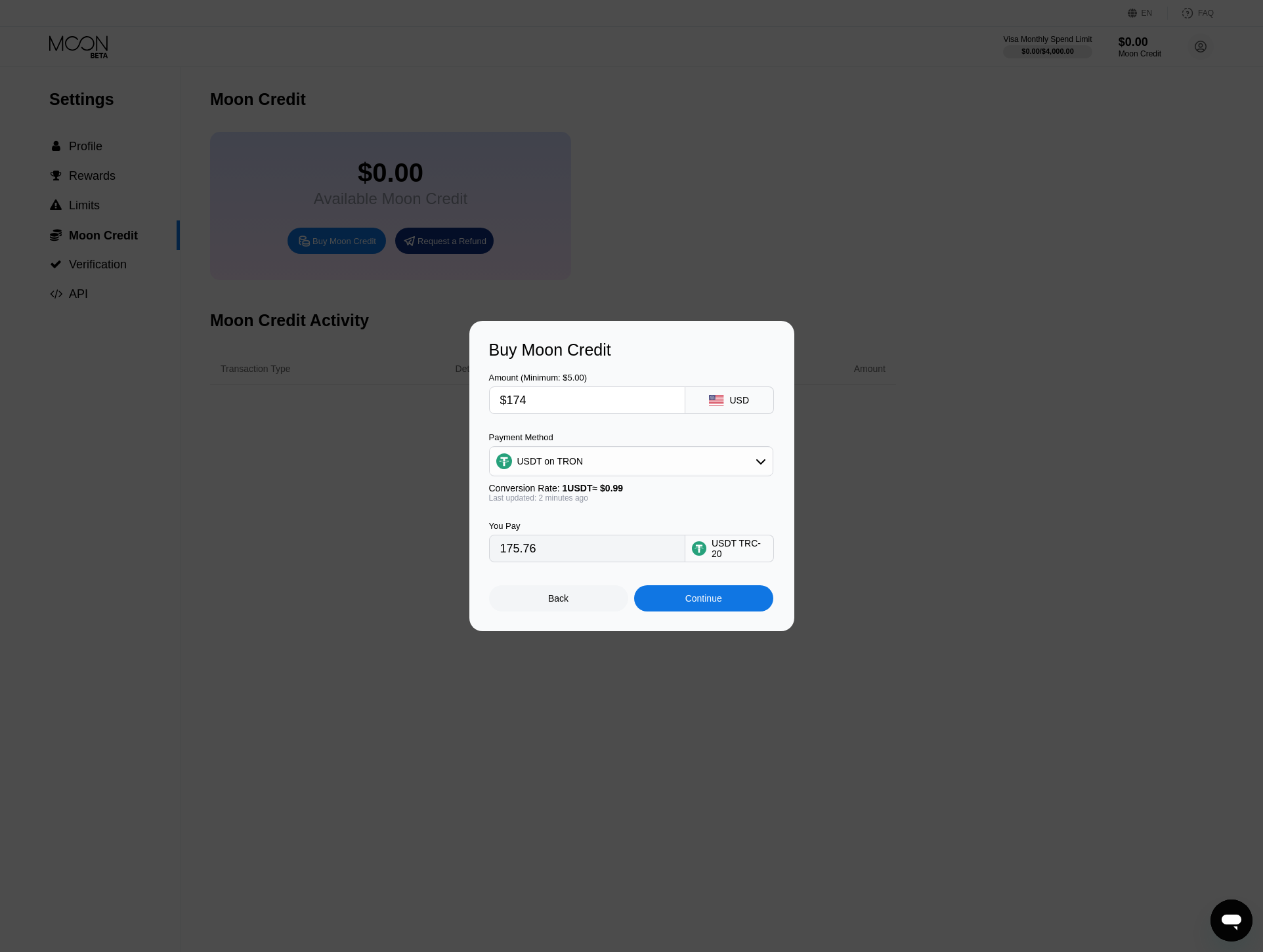
click at [547, 409] on input "$174" at bounding box center [587, 400] width 174 height 26
type input "$17"
type input "17.17"
type input "$173"
type input "174.75"
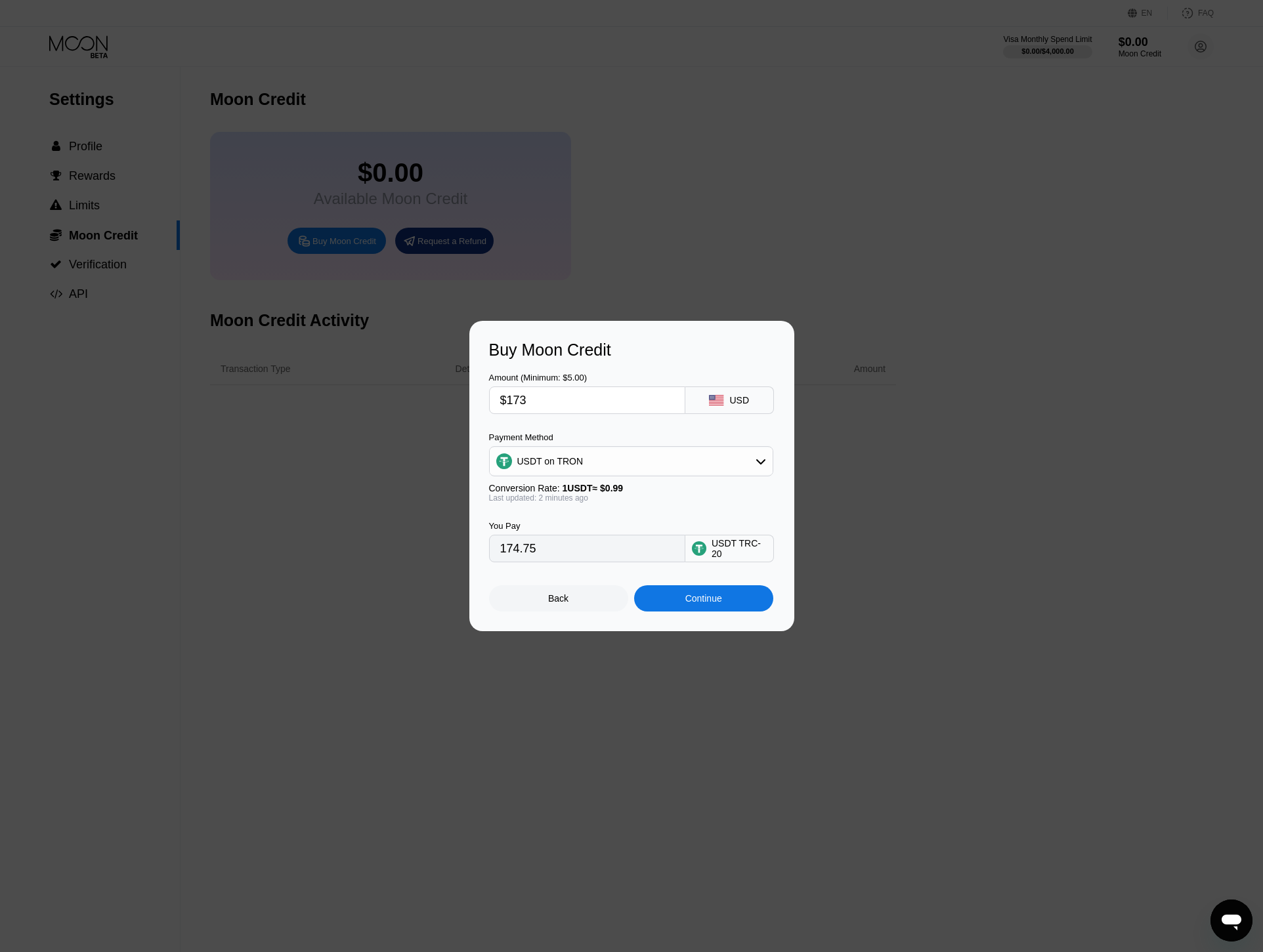
type input "$173"
click at [665, 599] on div "Continue" at bounding box center [703, 598] width 139 height 26
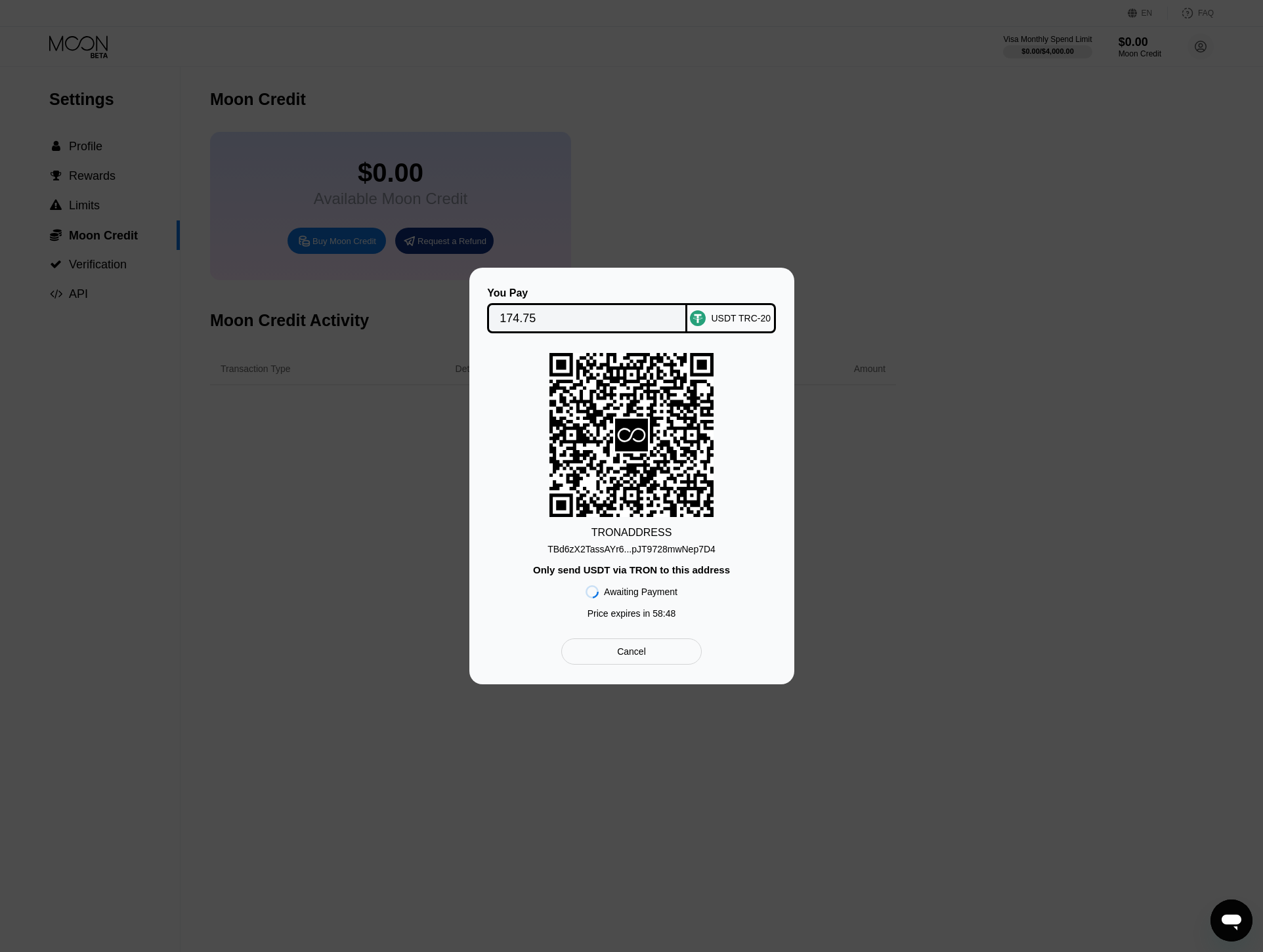
click at [680, 552] on div "TBd6zX2TassAYr6...pJT9728mwNep7D4" at bounding box center [631, 549] width 168 height 10
